Goal: Transaction & Acquisition: Purchase product/service

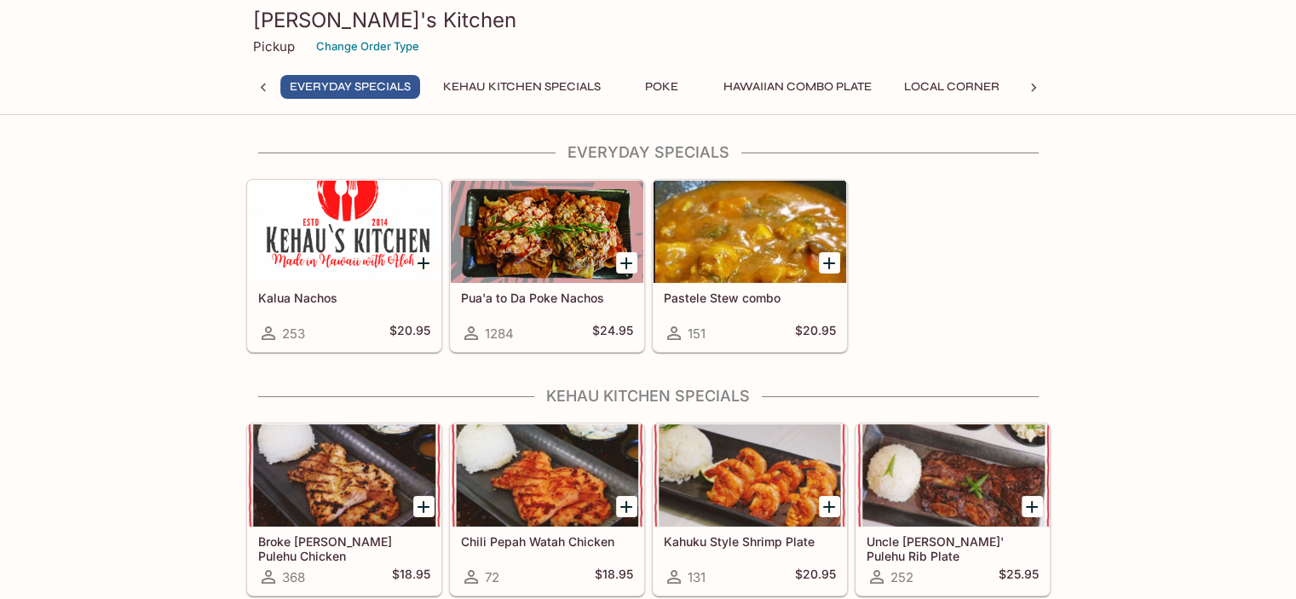
drag, startPoint x: 516, startPoint y: 92, endPoint x: 525, endPoint y: 89, distance: 9.2
click at [525, 89] on button "Kehau Kitchen Specials" at bounding box center [522, 87] width 176 height 24
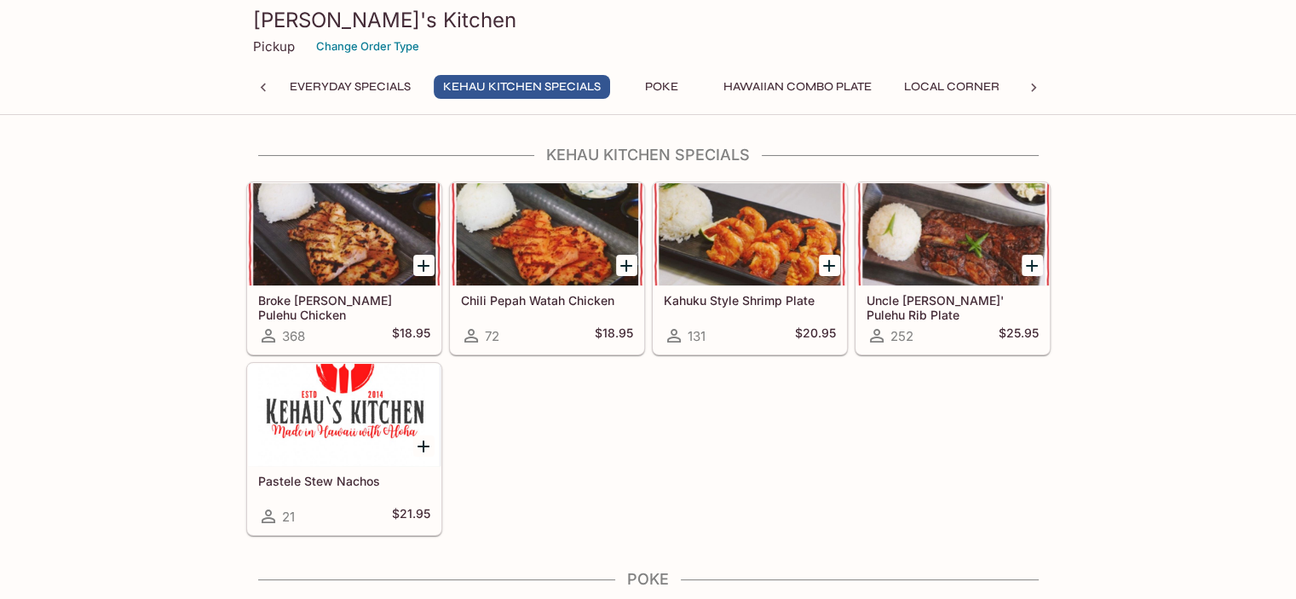
click at [579, 243] on div at bounding box center [547, 234] width 193 height 102
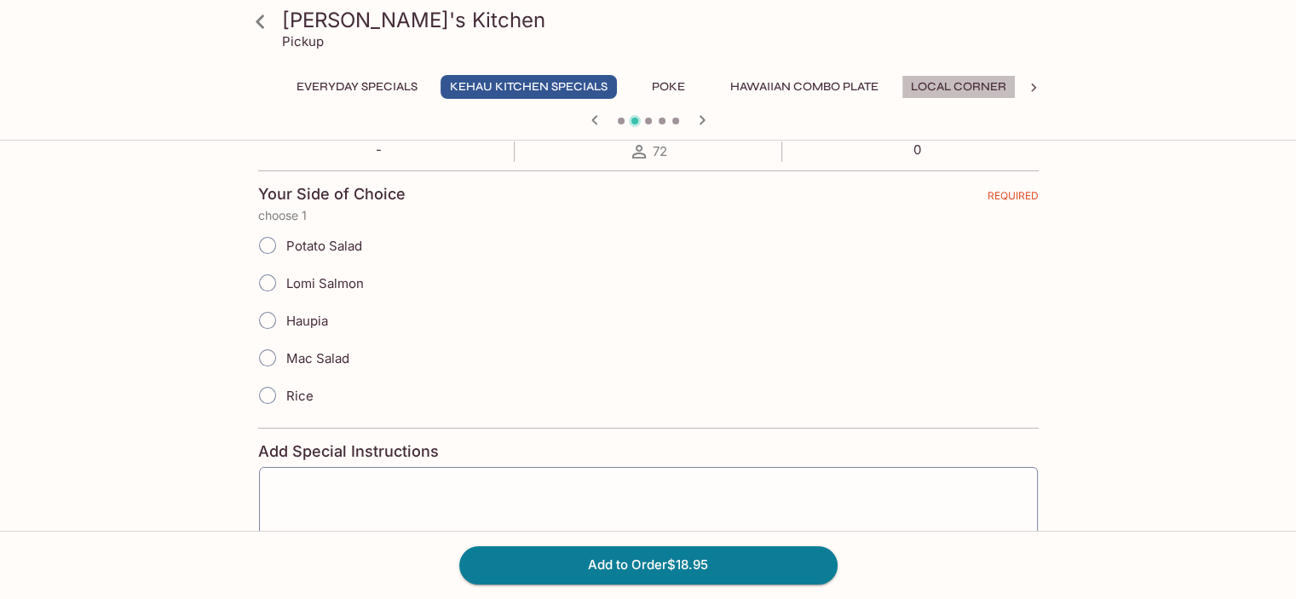
click at [968, 86] on button "Local Corner" at bounding box center [958, 87] width 114 height 24
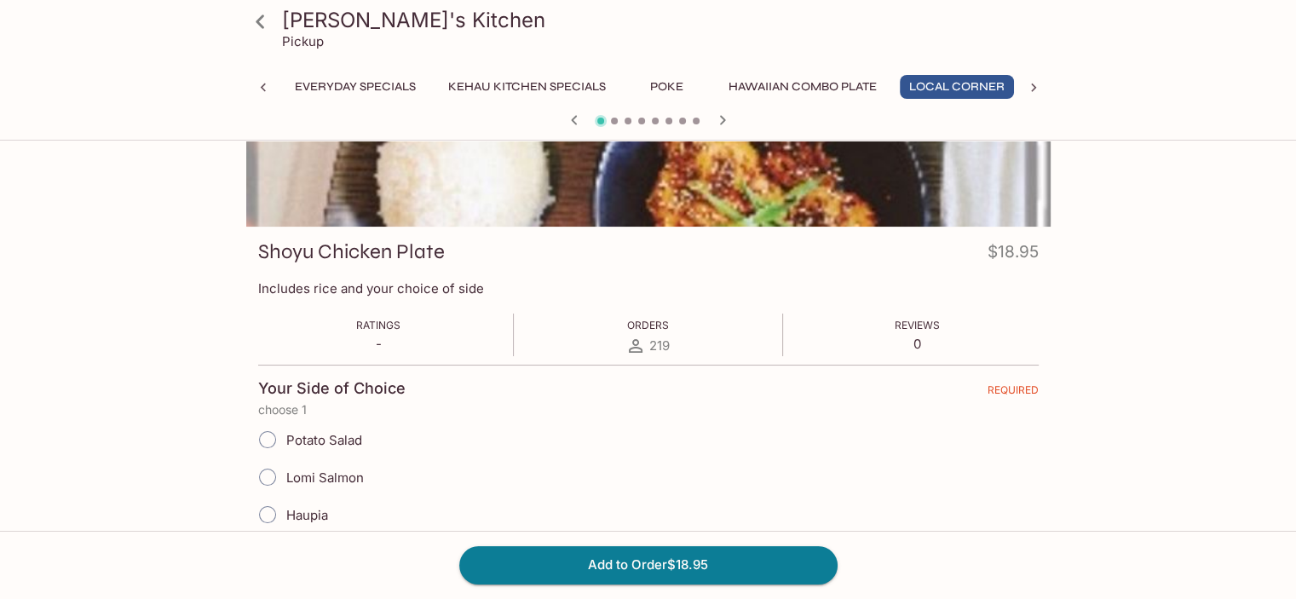
click at [348, 85] on button "Everyday Specials" at bounding box center [355, 87] width 140 height 24
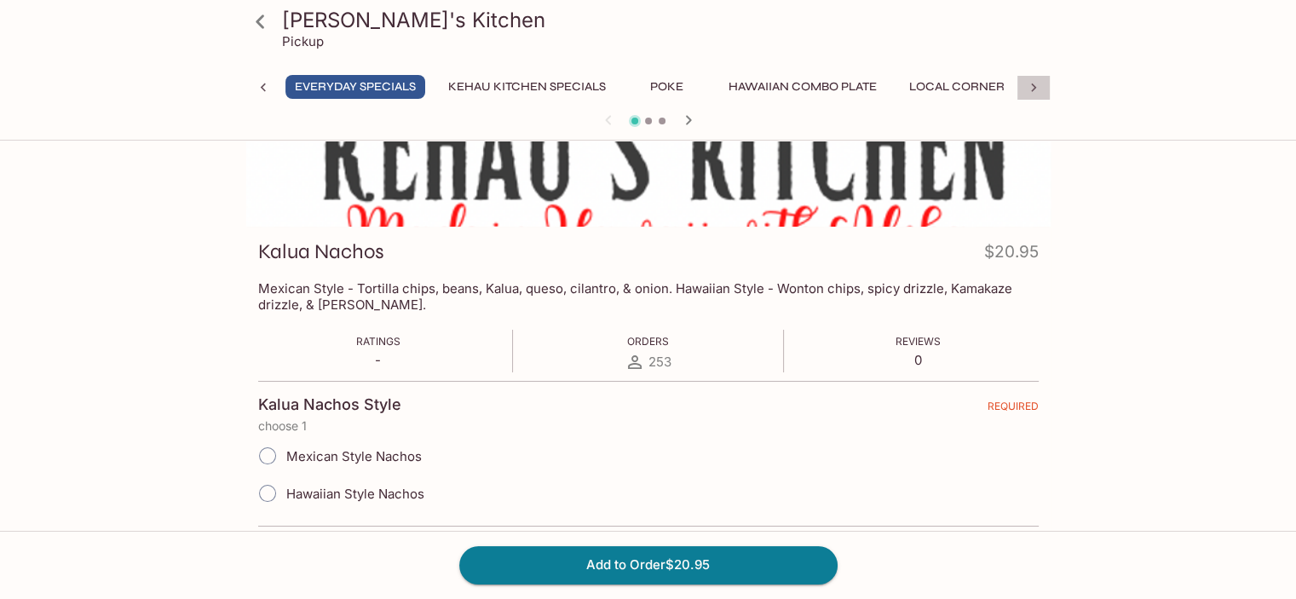
click at [1034, 90] on icon at bounding box center [1033, 87] width 17 height 17
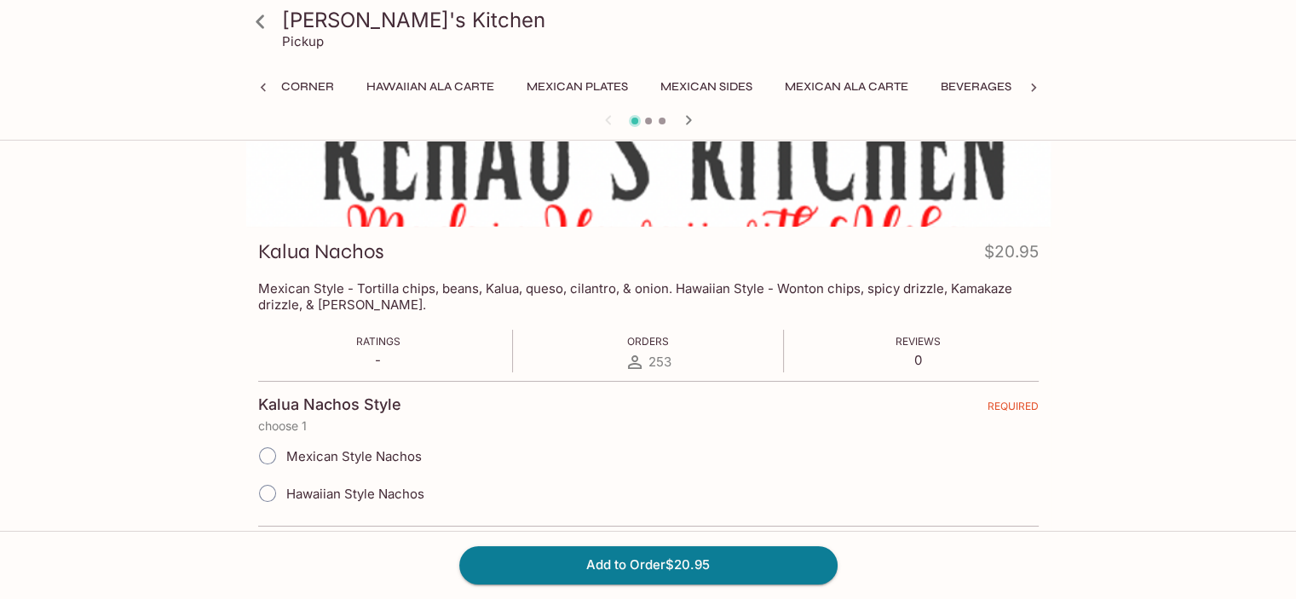
click at [1037, 89] on icon at bounding box center [1033, 87] width 17 height 17
click at [265, 91] on icon at bounding box center [263, 87] width 17 height 17
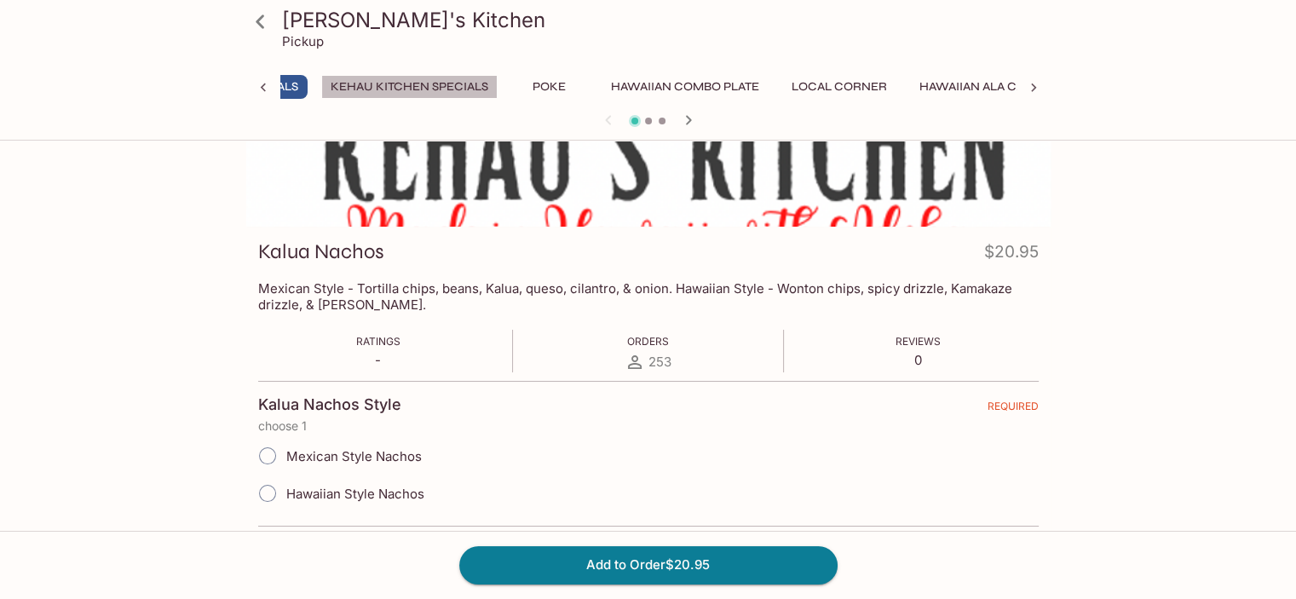
click at [423, 89] on button "Kehau Kitchen Specials" at bounding box center [409, 87] width 176 height 24
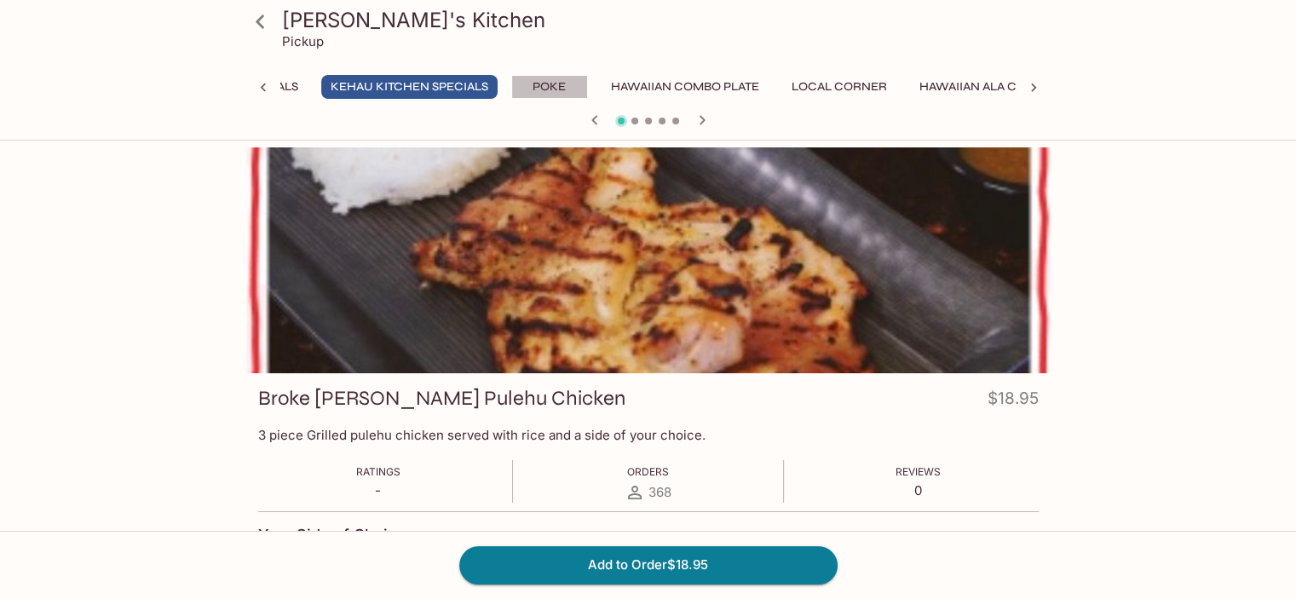
click at [545, 86] on button "Poke" at bounding box center [549, 87] width 77 height 24
